Goal: Information Seeking & Learning: Learn about a topic

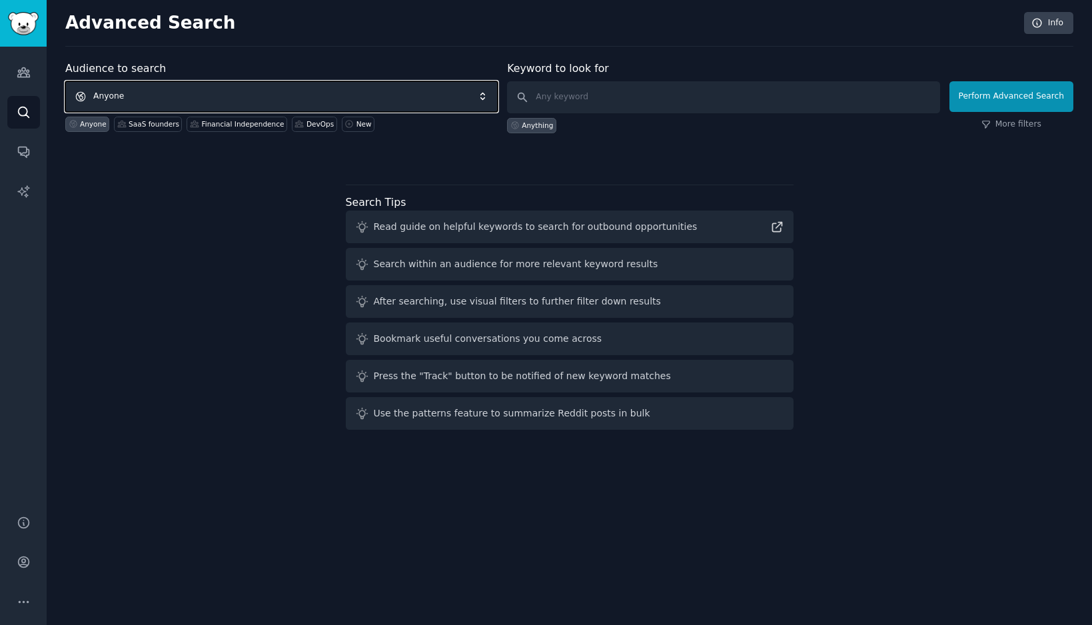
click at [164, 91] on span "Anyone" at bounding box center [281, 96] width 433 height 31
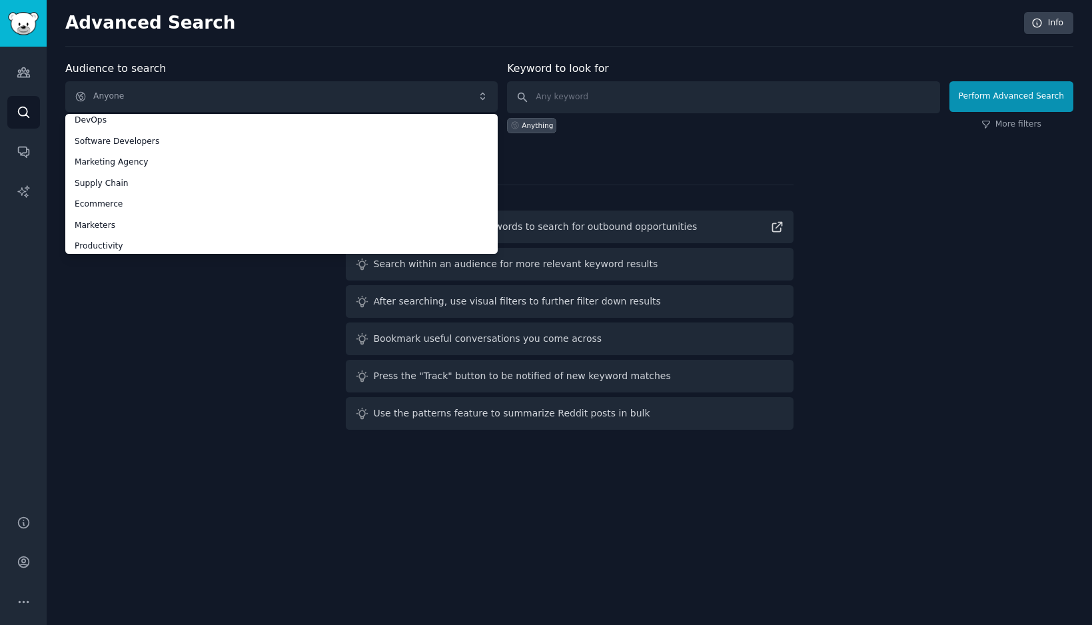
scroll to position [73, 0]
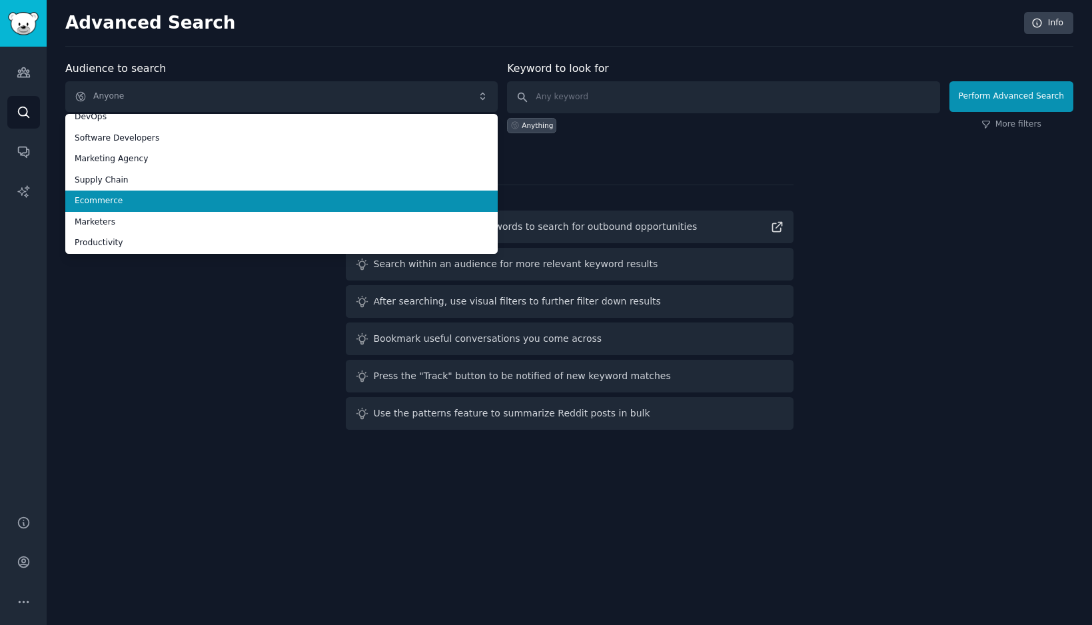
click at [101, 199] on span "Ecommerce" at bounding box center [282, 201] width 414 height 12
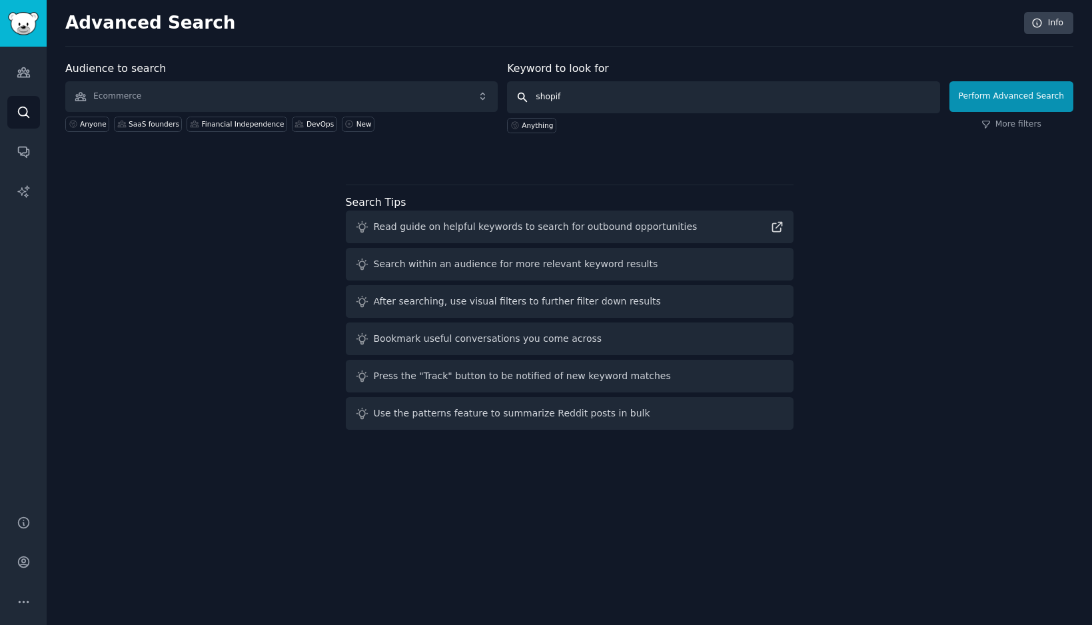
type input "shopify"
click button "Perform Advanced Search" at bounding box center [1012, 96] width 124 height 31
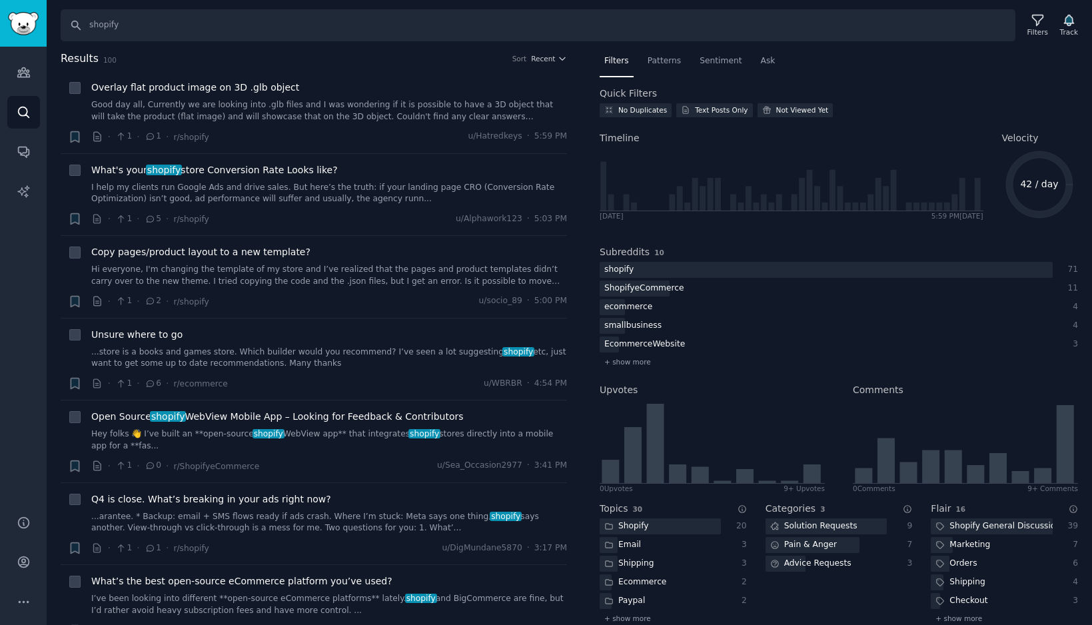
click at [686, 59] on nav "Filters Patterns Sentiment Ask" at bounding box center [839, 64] width 478 height 27
click at [677, 60] on span "Patterns" at bounding box center [664, 61] width 33 height 12
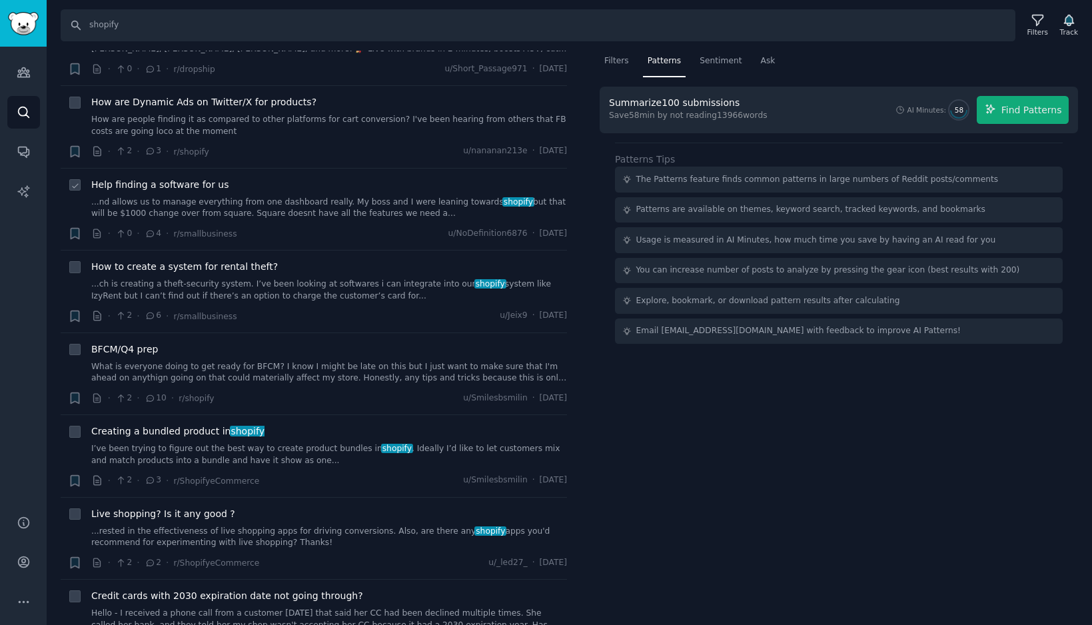
scroll to position [5947, 0]
click at [717, 63] on span "Sentiment" at bounding box center [721, 61] width 42 height 12
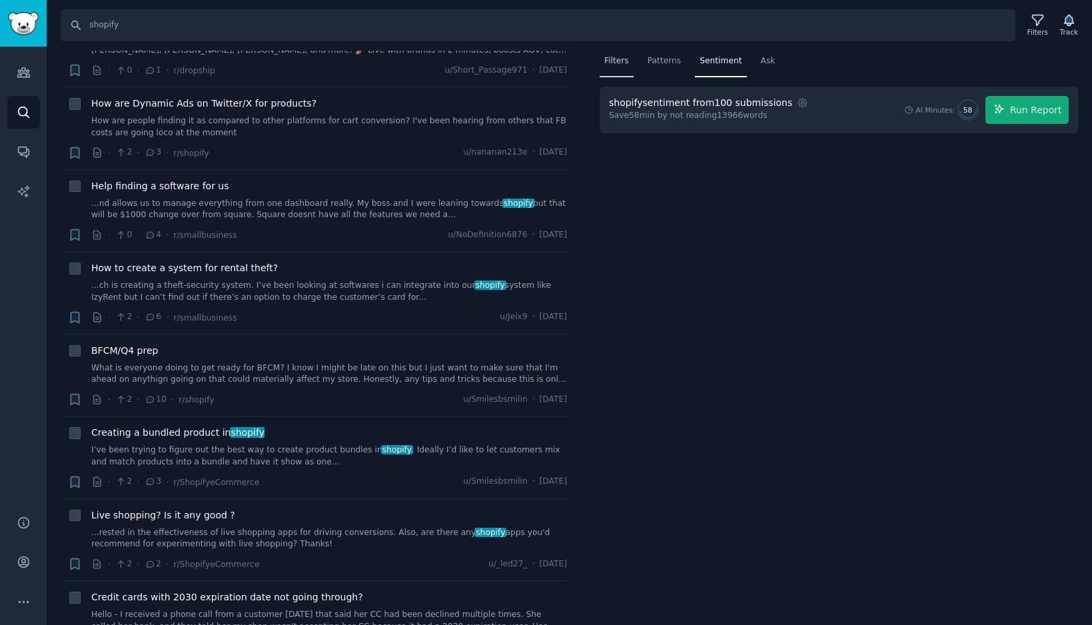
click at [624, 65] on span "Filters" at bounding box center [616, 61] width 25 height 12
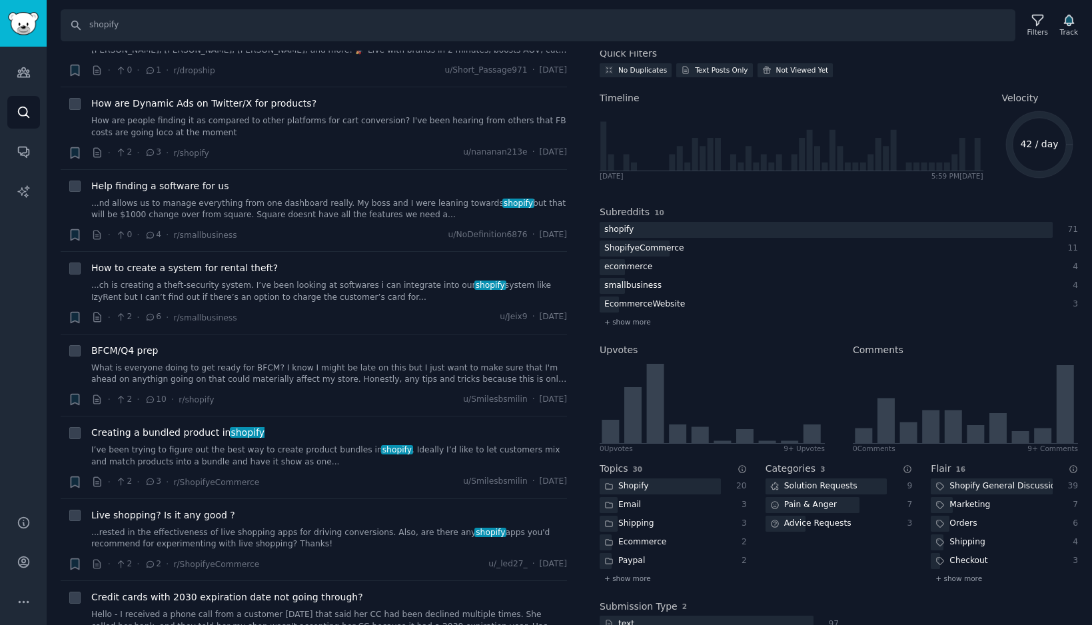
scroll to position [82, 0]
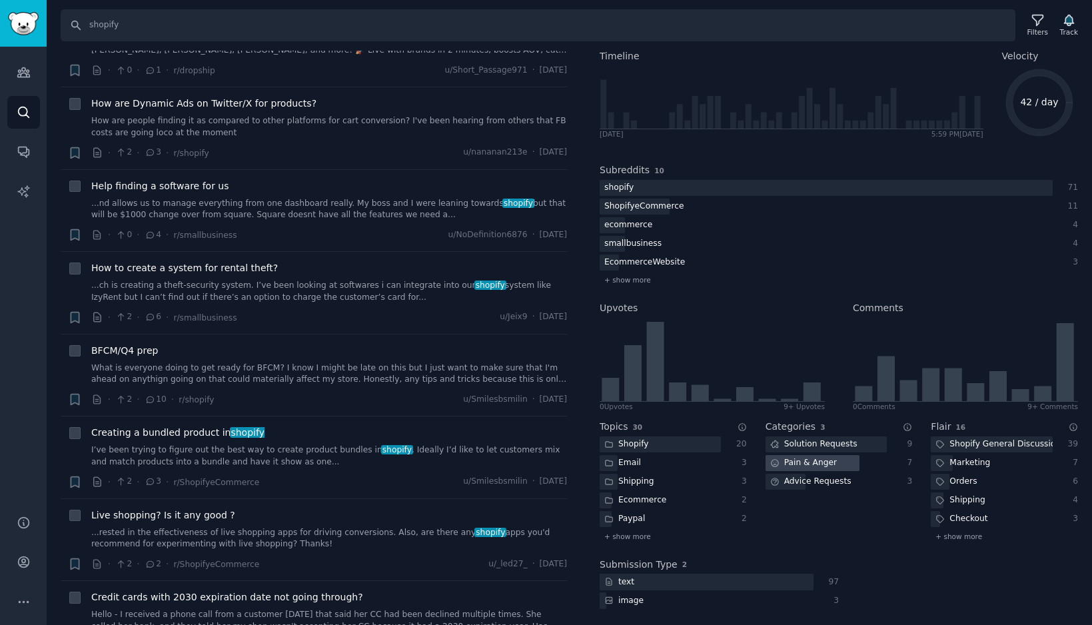
click at [816, 465] on div "Pain & Anger" at bounding box center [804, 463] width 76 height 17
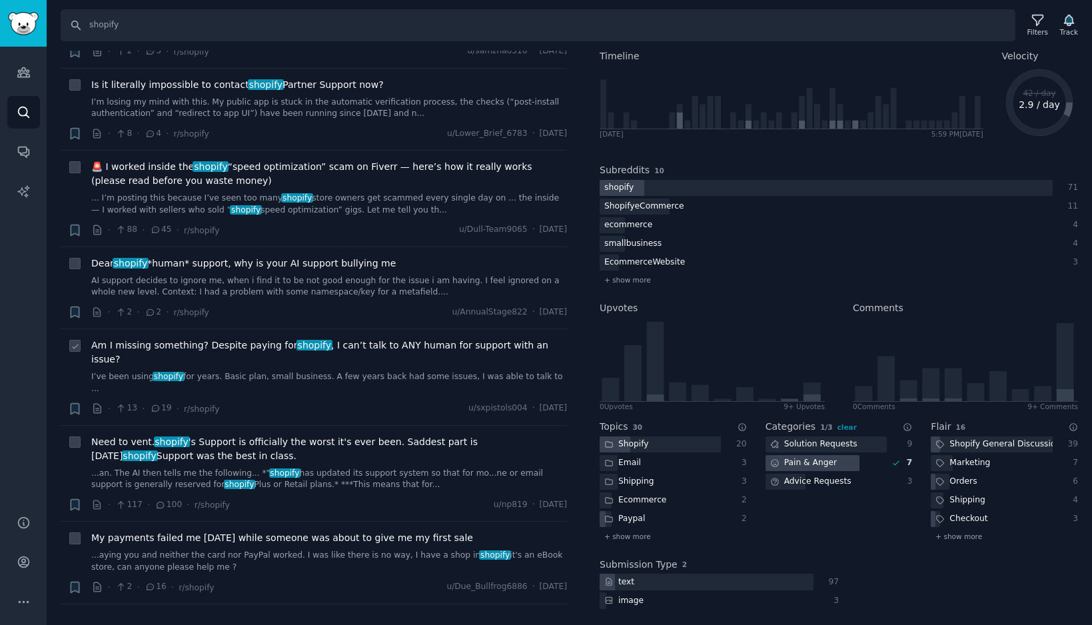
scroll to position [0, 0]
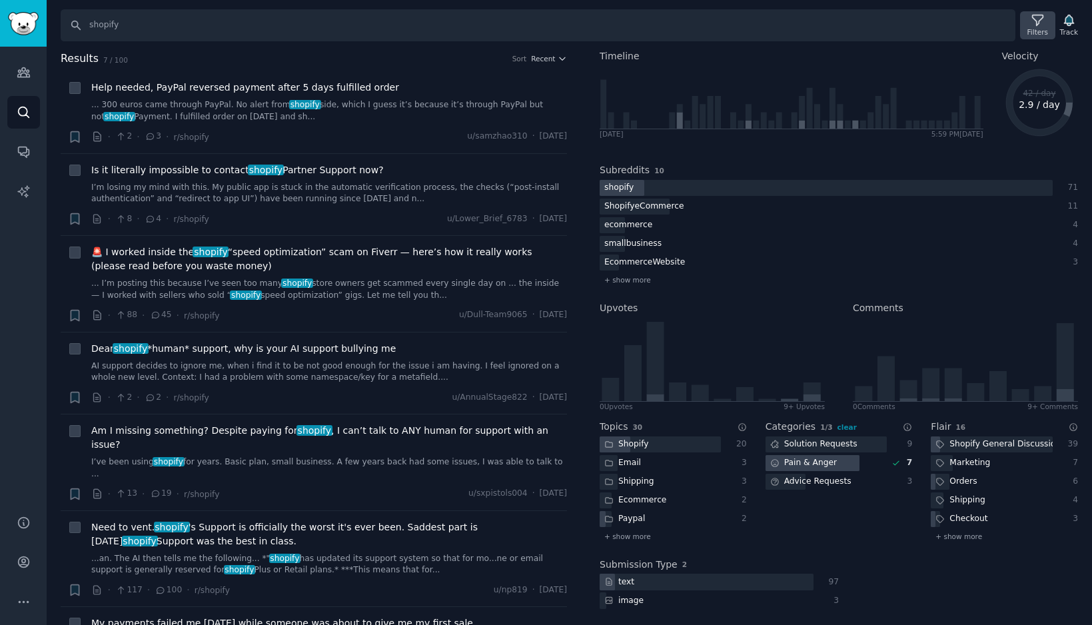
click at [1032, 20] on icon at bounding box center [1038, 20] width 14 height 14
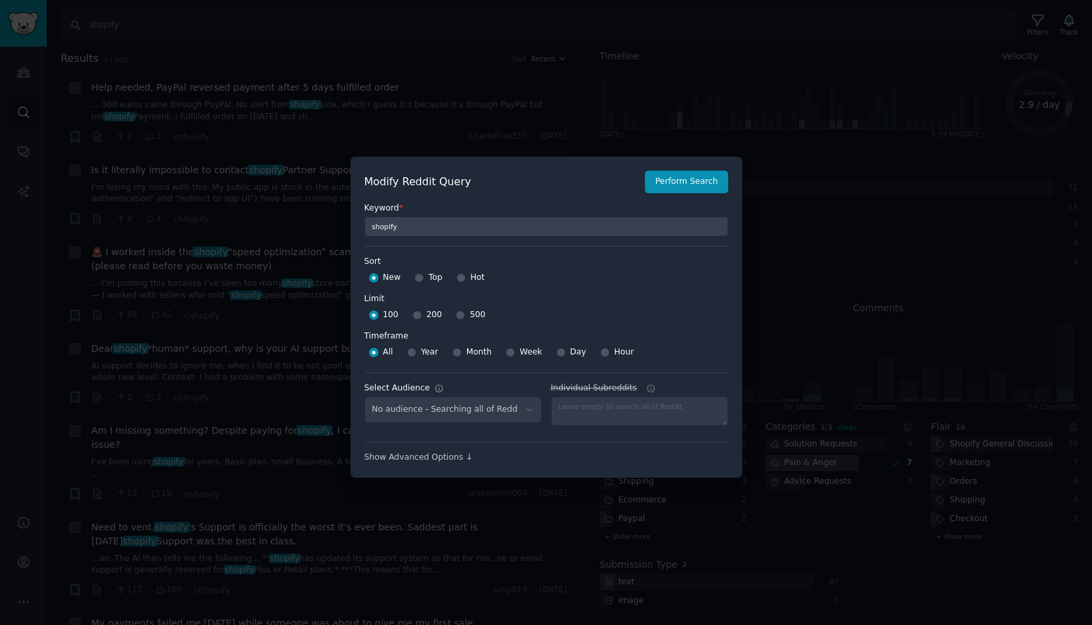
select select "8ccb7841eb"
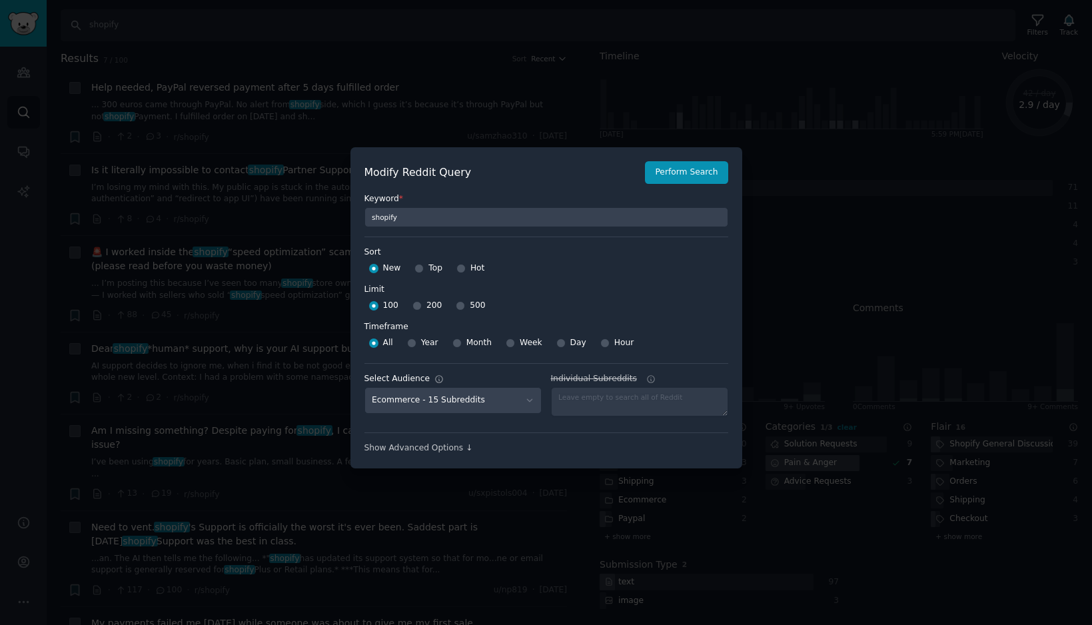
click at [837, 185] on div at bounding box center [546, 312] width 1092 height 625
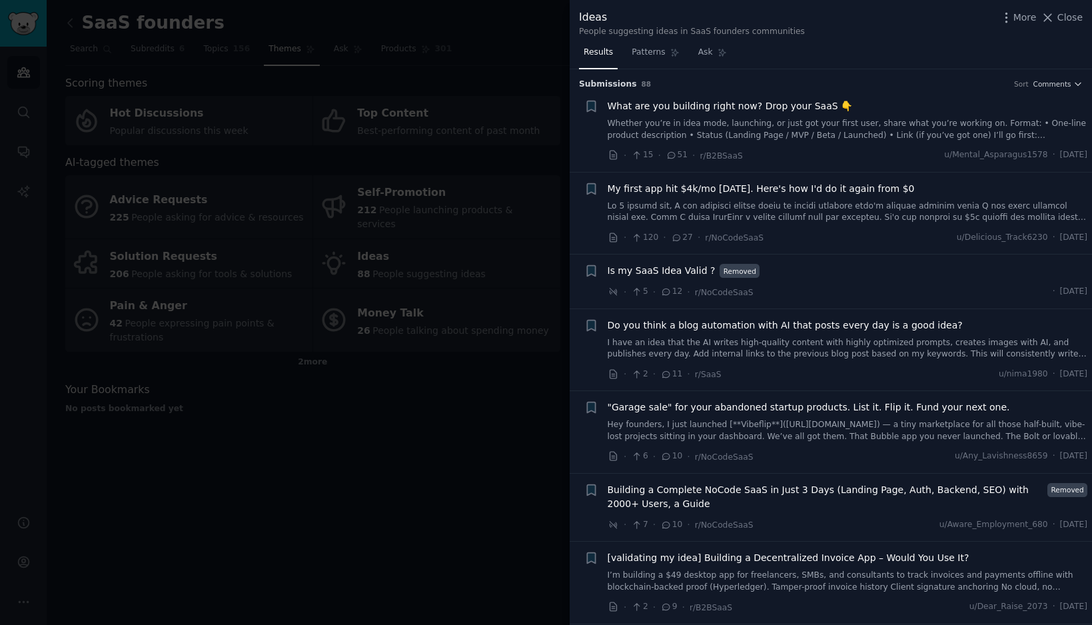
scroll to position [744, 0]
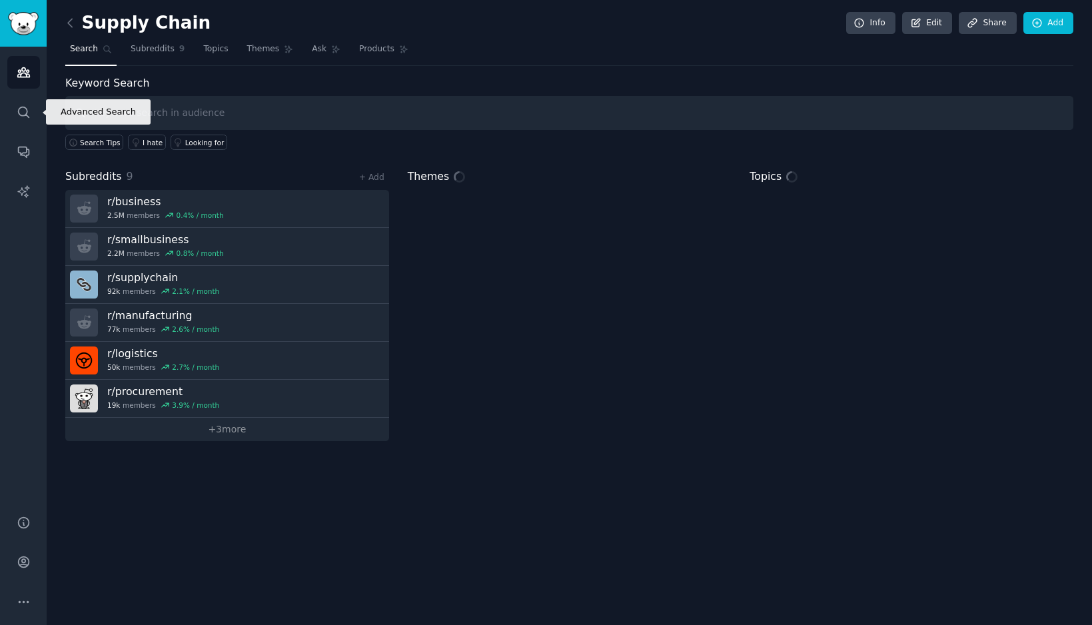
click at [19, 111] on icon "Sidebar" at bounding box center [24, 112] width 14 height 14
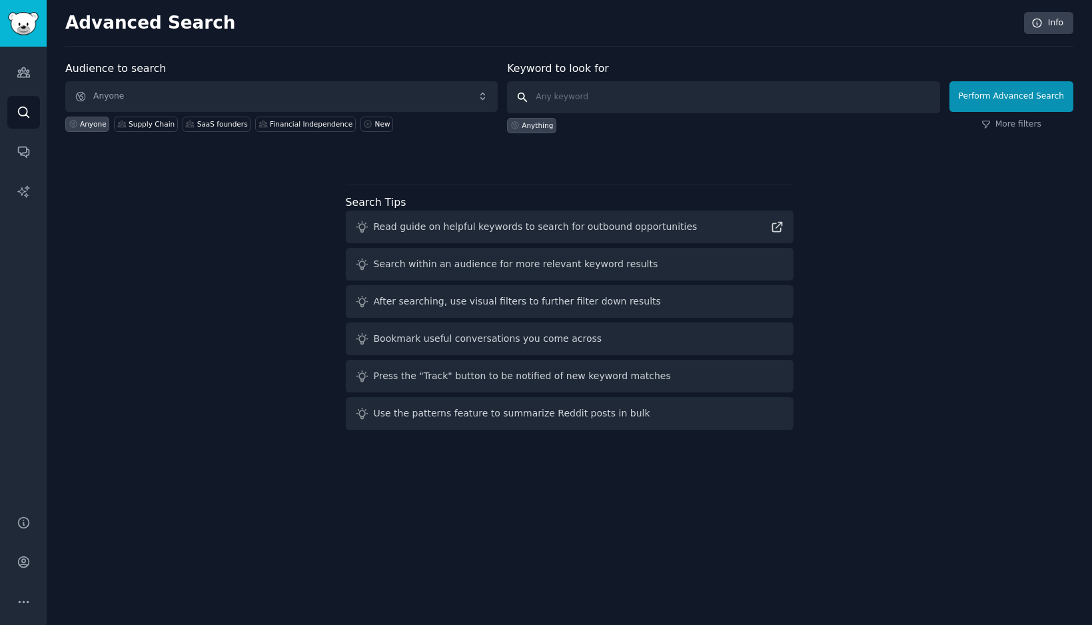
click at [556, 90] on input "text" at bounding box center [723, 97] width 433 height 32
type input "vietnam"
click button "Perform Advanced Search" at bounding box center [1012, 96] width 124 height 31
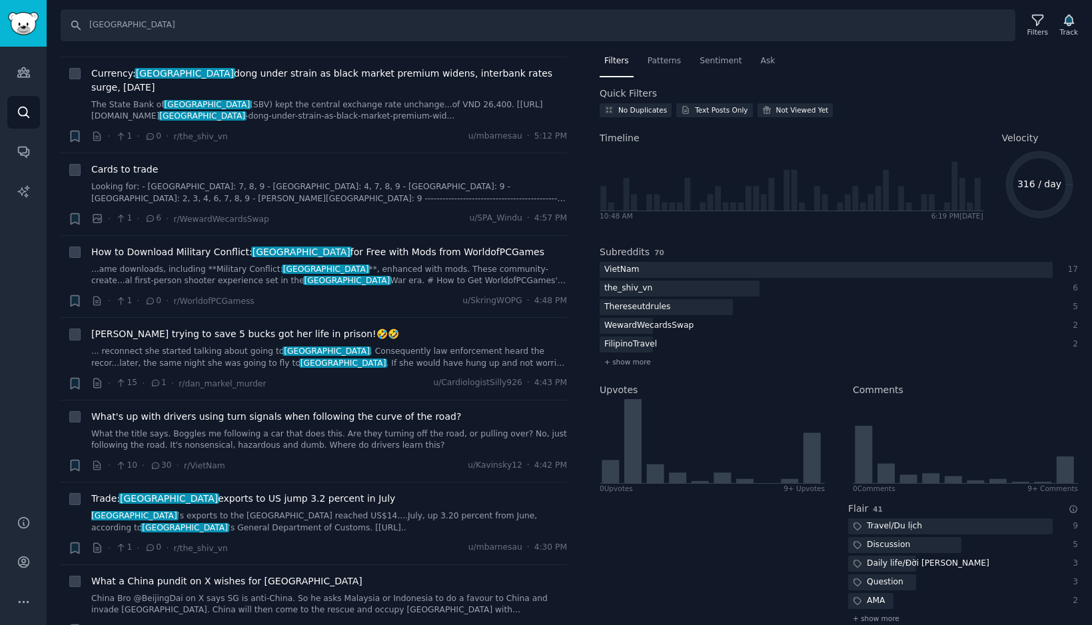
scroll to position [1385, 0]
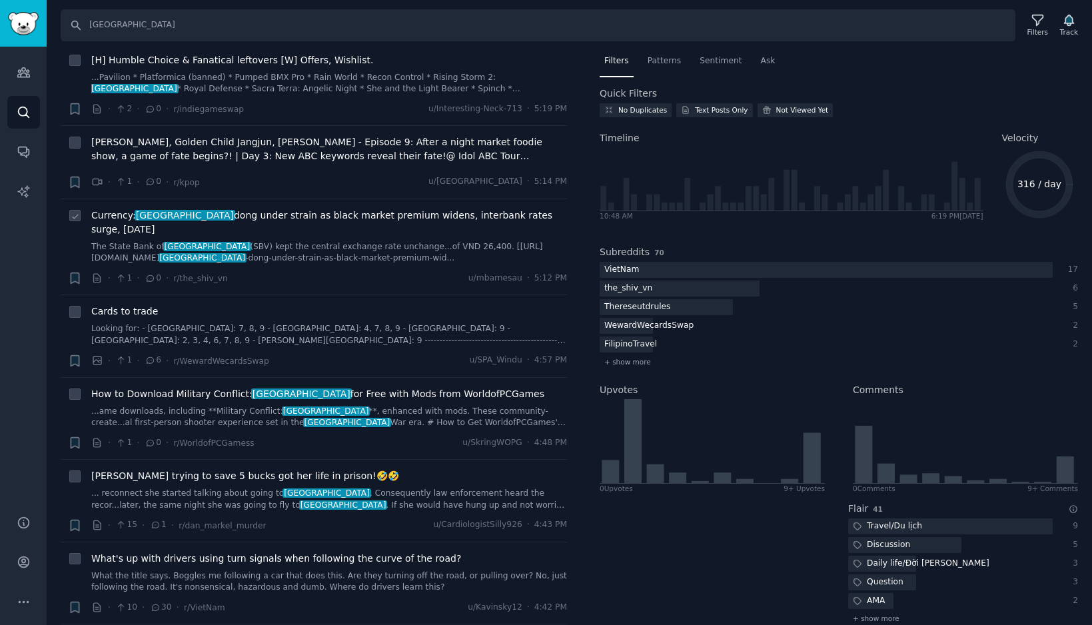
click at [116, 209] on span "Currency: vietnam dong under strain as black market premium widens, interbank r…" at bounding box center [329, 223] width 476 height 28
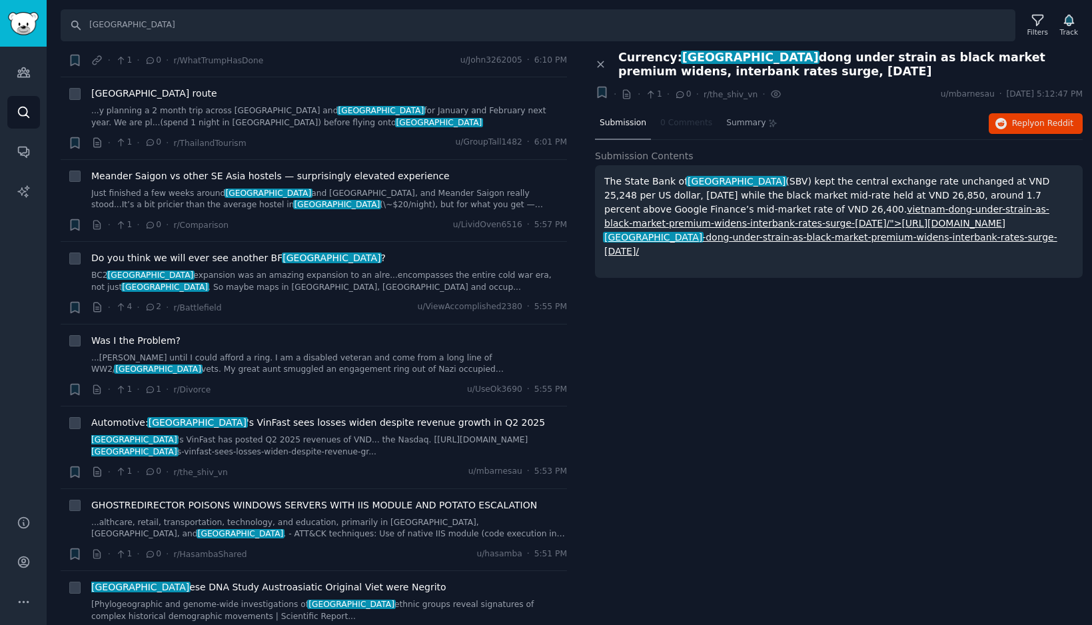
scroll to position [293, 0]
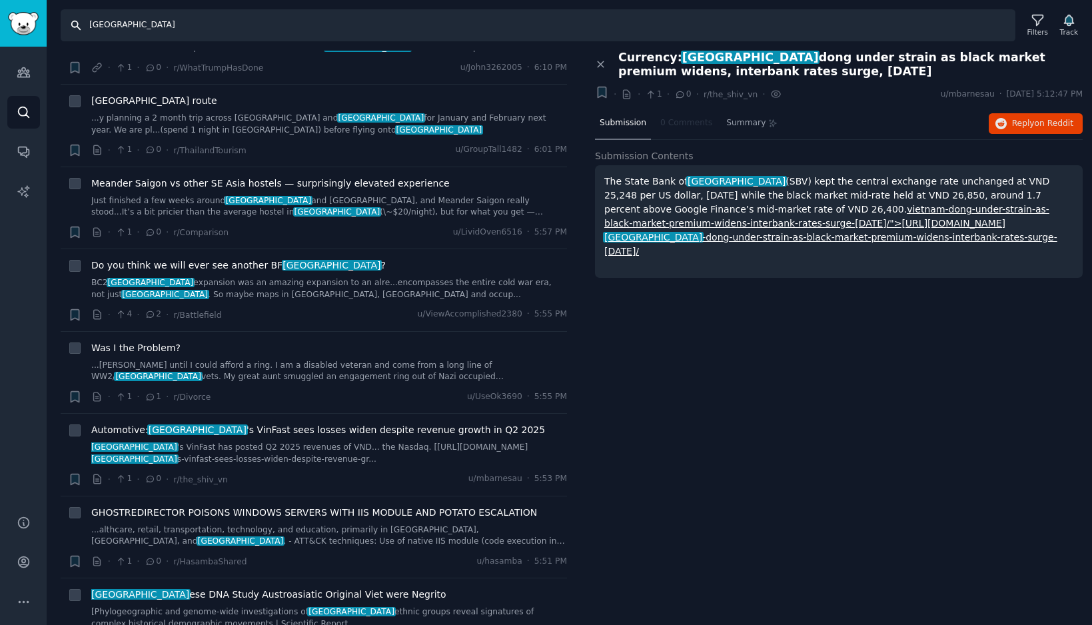
click at [135, 31] on input "vietnam" at bounding box center [538, 25] width 955 height 32
type input "shopify app"
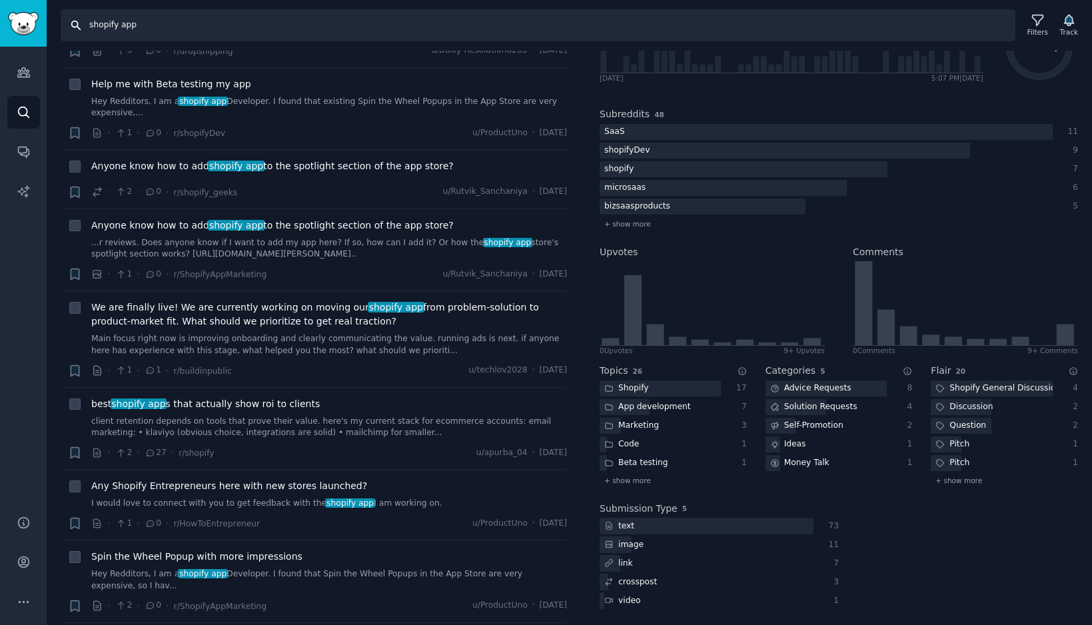
scroll to position [821, 0]
click at [314, 415] on link "client retention depends on tools that prove their value. here's my current sta…" at bounding box center [329, 426] width 476 height 23
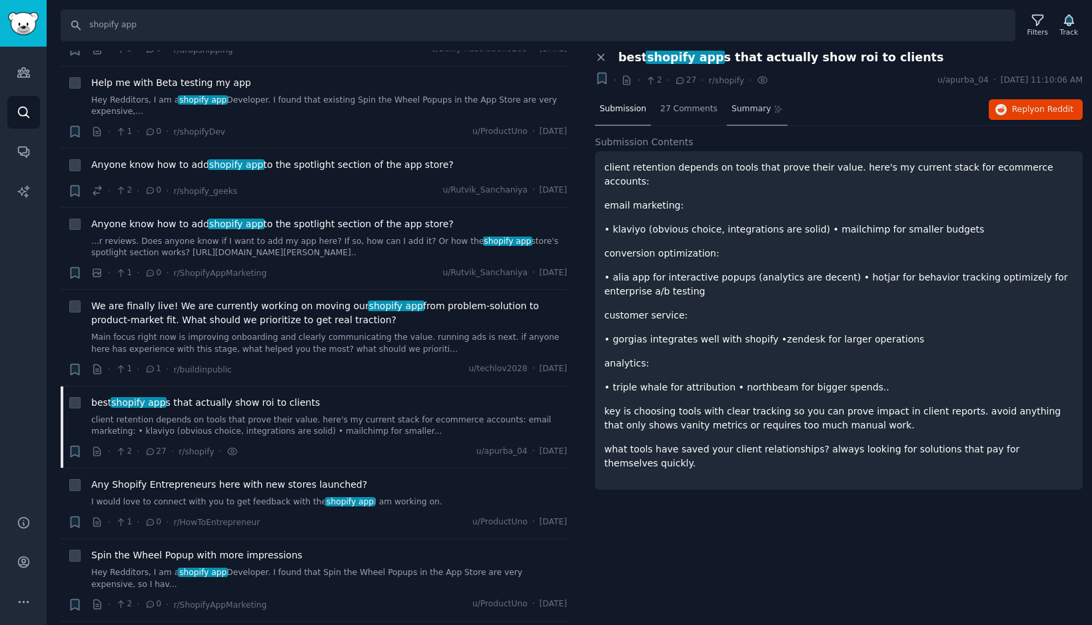
click at [732, 106] on span "Summary" at bounding box center [751, 109] width 39 height 12
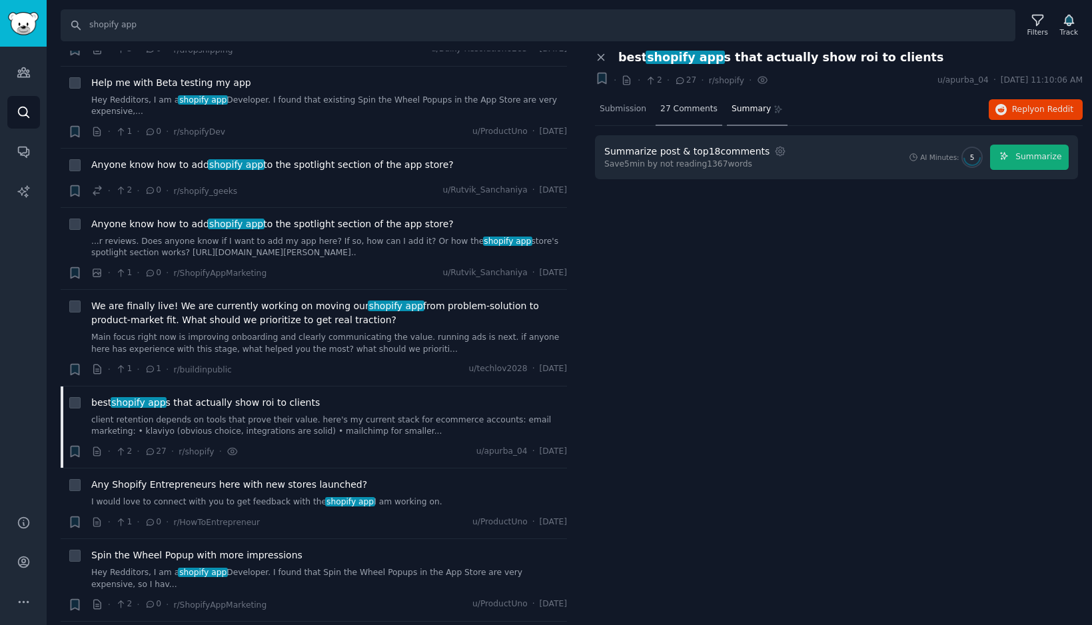
click at [686, 113] on span "27 Comments" at bounding box center [688, 109] width 57 height 12
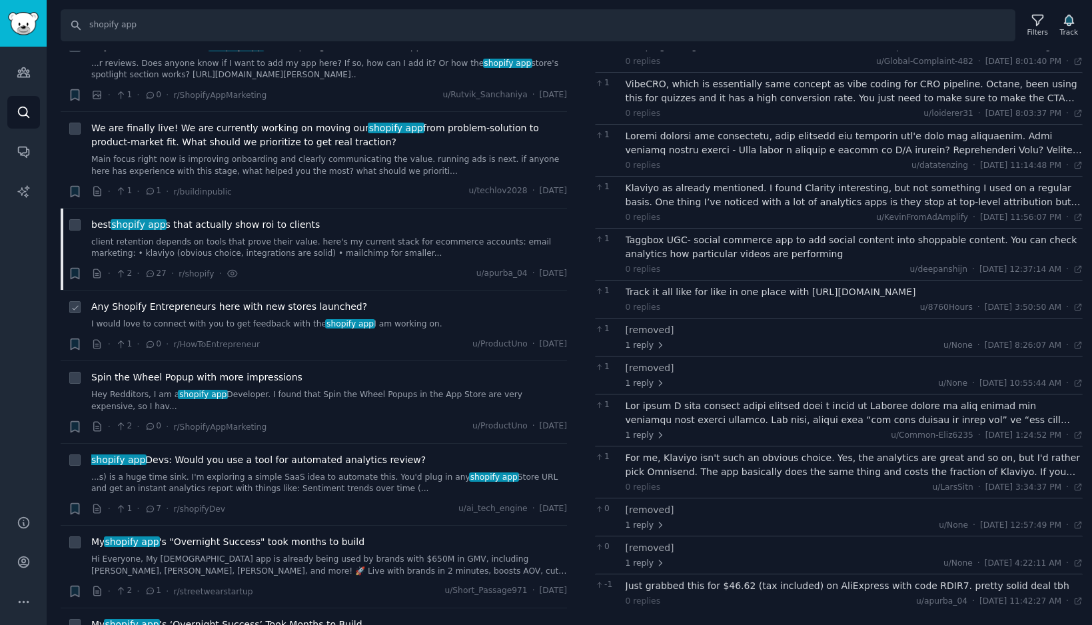
scroll to position [1823, 0]
